Goal: Check status: Check status

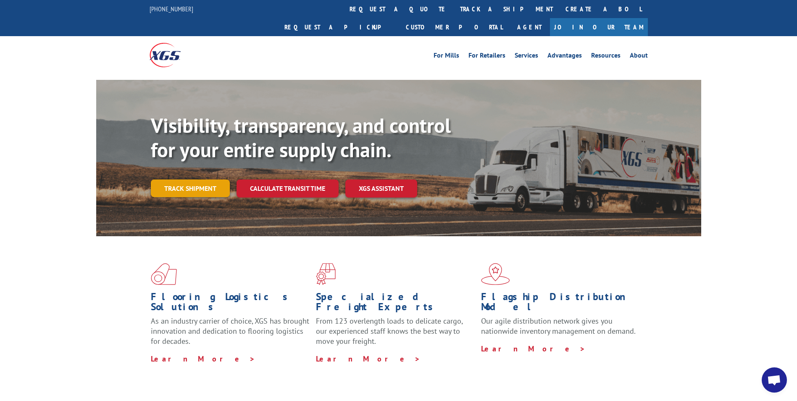
click at [206, 179] on link "Track shipment" at bounding box center [190, 188] width 79 height 18
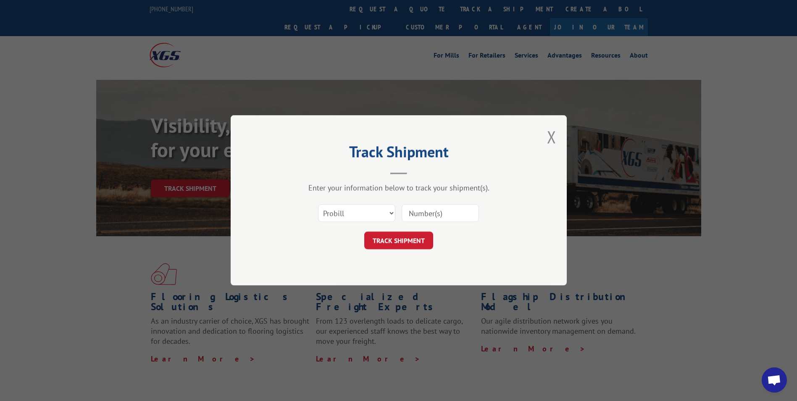
click at [486, 220] on div "Select category... Probill BOL PO" at bounding box center [399, 214] width 252 height 28
click at [471, 213] on input at bounding box center [440, 214] width 77 height 18
paste input "Loloi Theia THE-04 Multi Natural Rug - Payless Rugs Cumming"
type input "Loloi Theia THE-04 Multi Natural Rug - Payless Rugs Cumming"
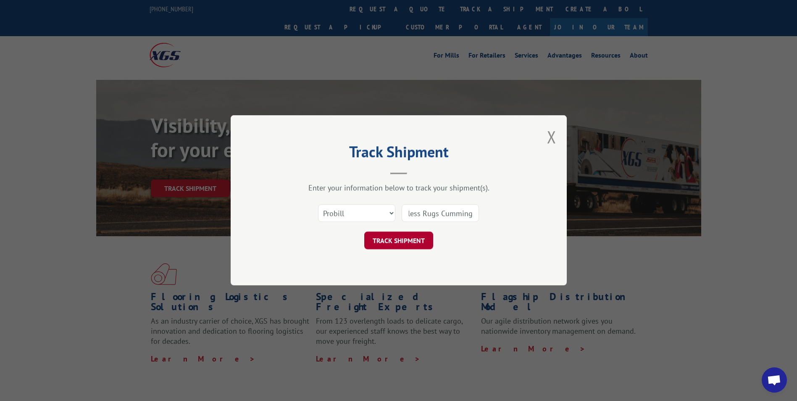
scroll to position [0, 0]
click at [388, 233] on button "TRACK SHIPMENT" at bounding box center [398, 241] width 69 height 18
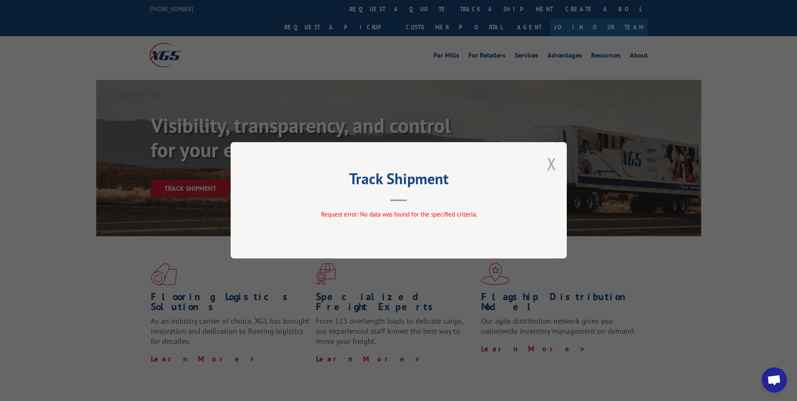
click at [552, 160] on button "Close modal" at bounding box center [551, 163] width 9 height 22
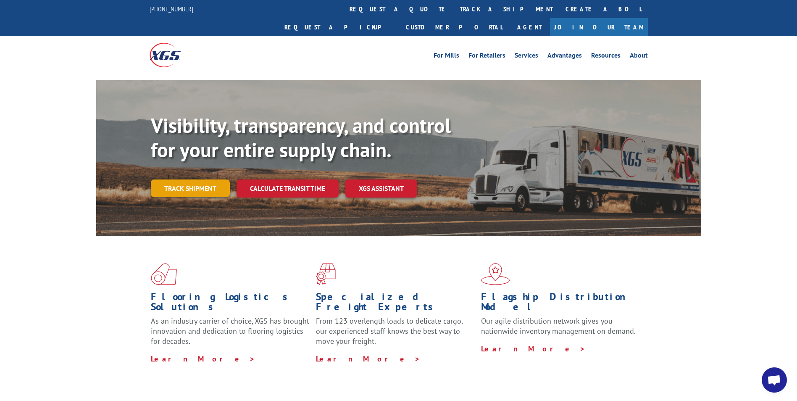
click at [183, 179] on link "Track shipment" at bounding box center [190, 188] width 79 height 18
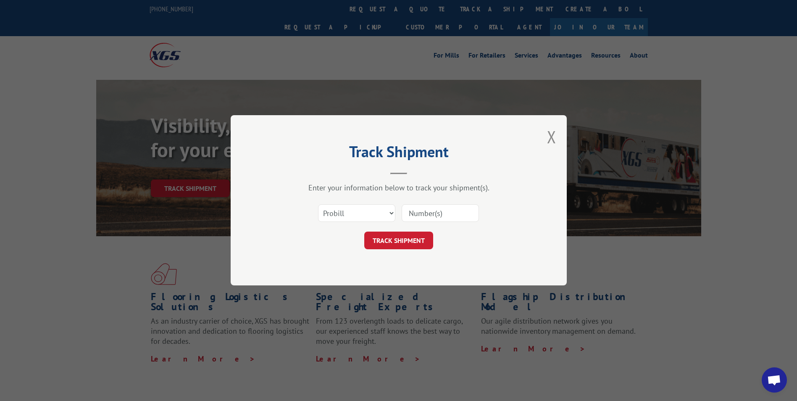
click at [427, 214] on input at bounding box center [440, 214] width 77 height 18
paste input "17402214"
type input "17402214"
click at [396, 239] on button "TRACK SHIPMENT" at bounding box center [398, 241] width 69 height 18
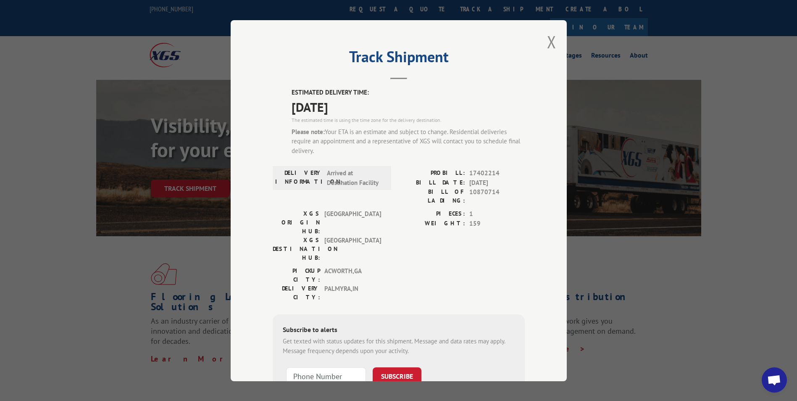
click at [609, 223] on div "Track Shipment ESTIMATED DELIVERY TIME: [DATE] The estimated time is using the …" at bounding box center [398, 200] width 797 height 401
click at [485, 171] on span "17402214" at bounding box center [496, 173] width 55 height 10
drag, startPoint x: 101, startPoint y: 265, endPoint x: 68, endPoint y: 102, distance: 166.8
click at [100, 264] on div "Track Shipment ESTIMATED DELIVERY TIME: [DATE] The estimated time is using the …" at bounding box center [398, 200] width 797 height 401
